Goal: Information Seeking & Learning: Learn about a topic

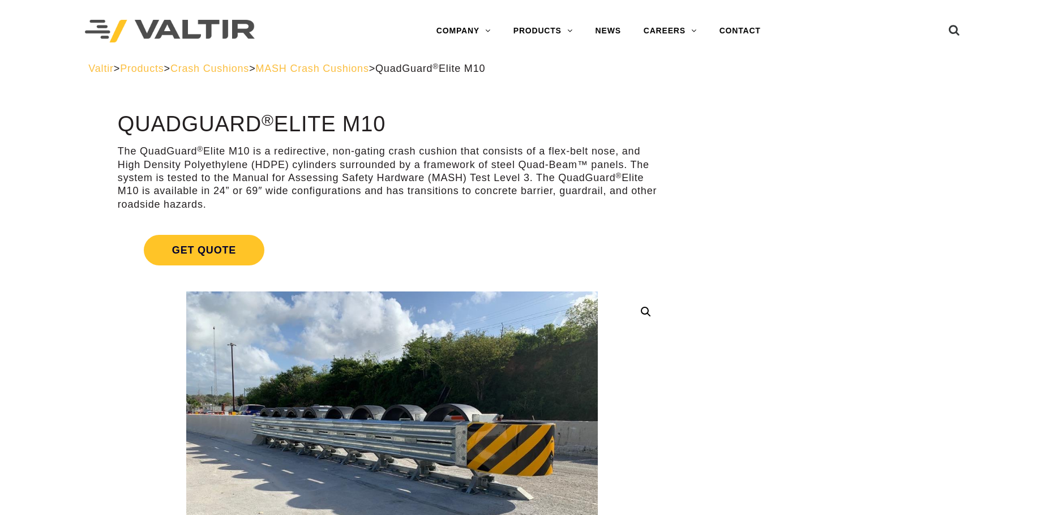
drag, startPoint x: 0, startPoint y: 0, endPoint x: 406, endPoint y: 163, distance: 437.3
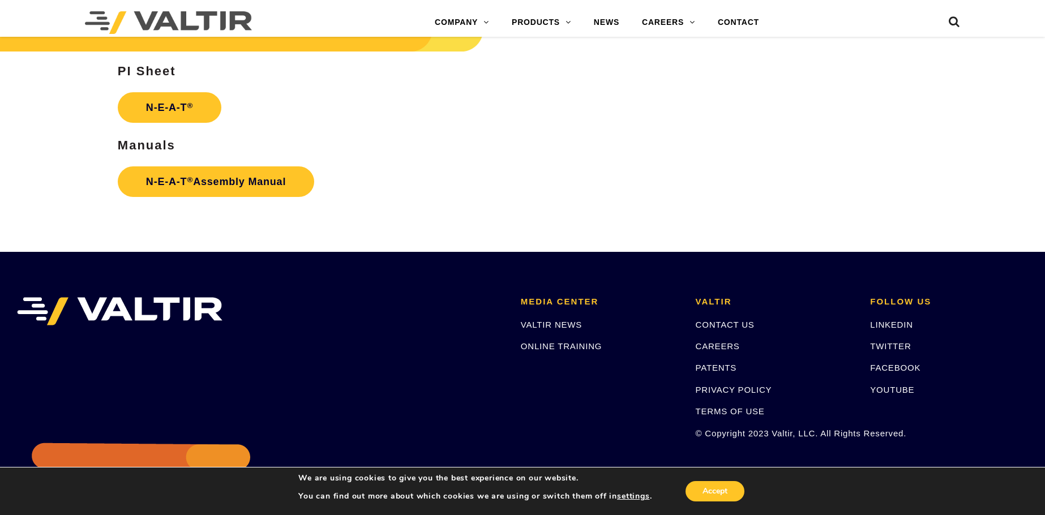
scroll to position [1641, 0]
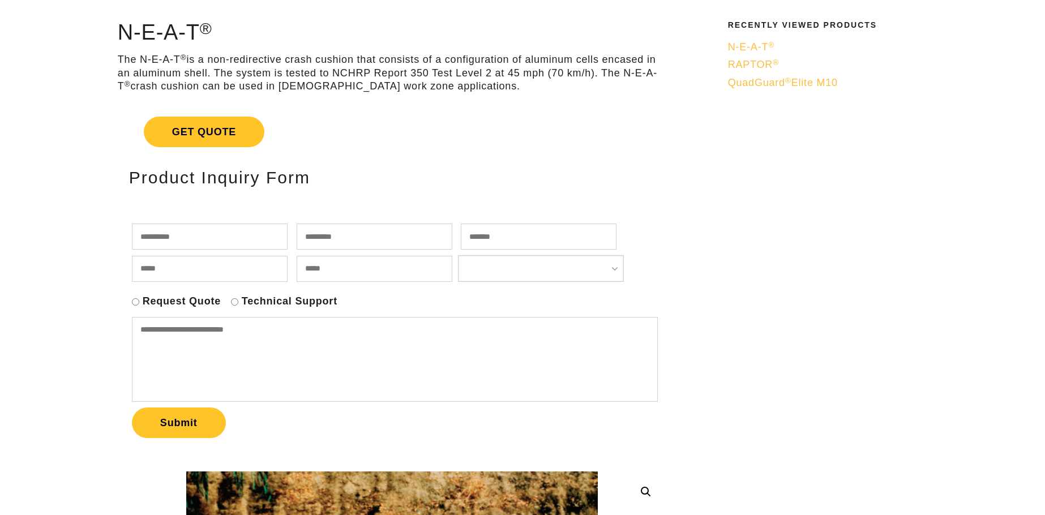
scroll to position [92, 0]
